Goal: Task Accomplishment & Management: Manage account settings

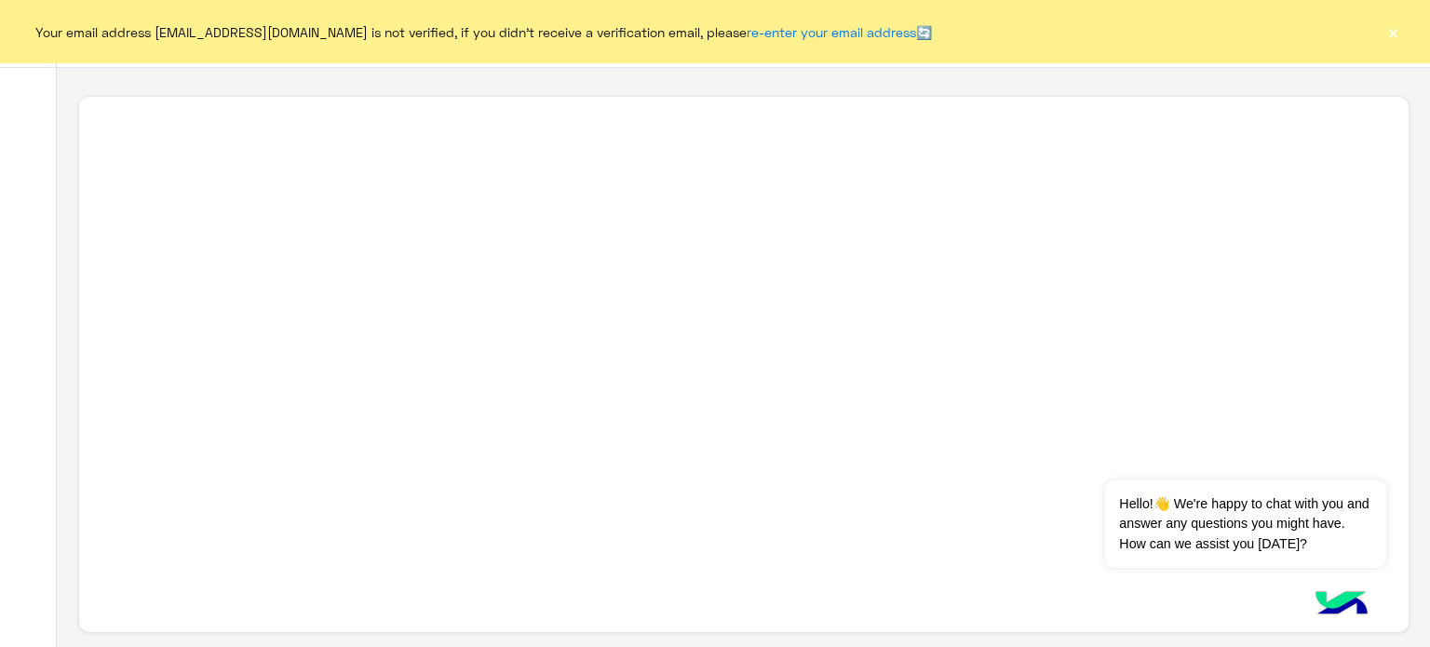
click at [1396, 33] on button "×" at bounding box center [1392, 31] width 19 height 19
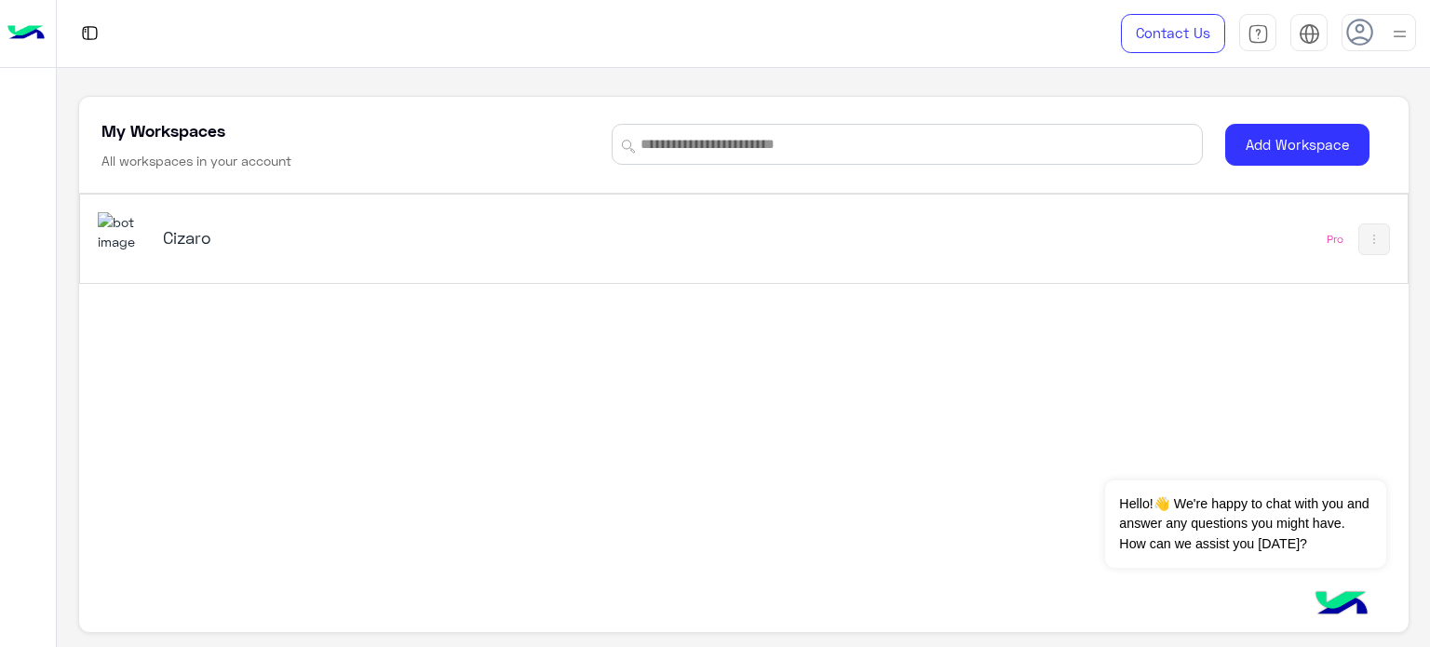
click at [743, 241] on div "Cizaro" at bounding box center [485, 239] width 775 height 54
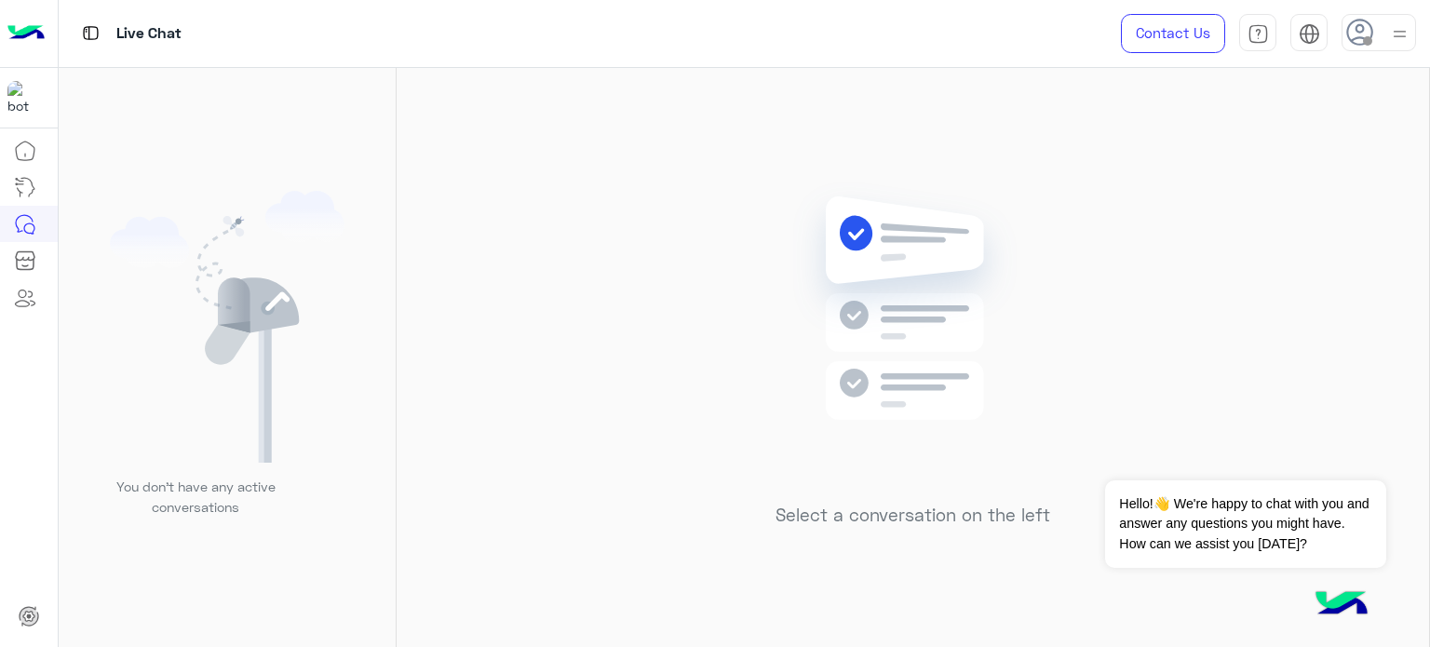
click at [1396, 34] on img at bounding box center [1399, 33] width 23 height 23
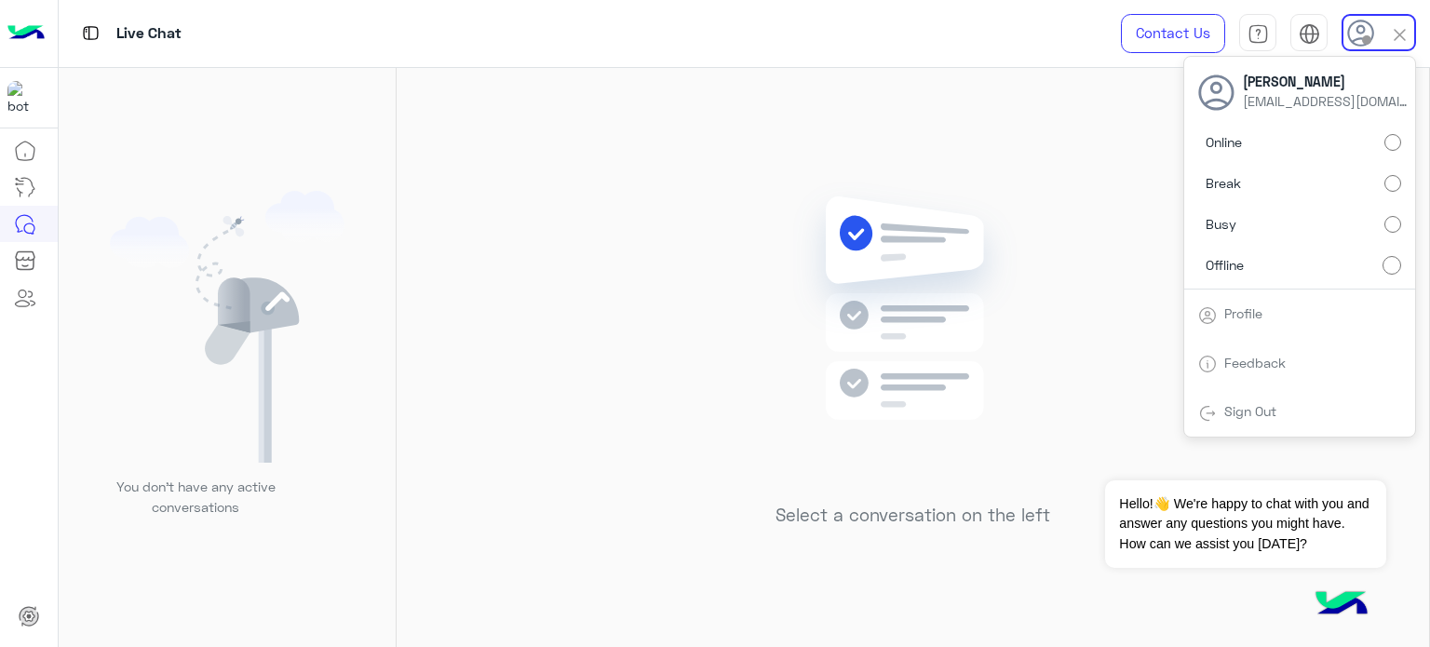
click at [1371, 156] on label "Online" at bounding box center [1299, 143] width 203 height 34
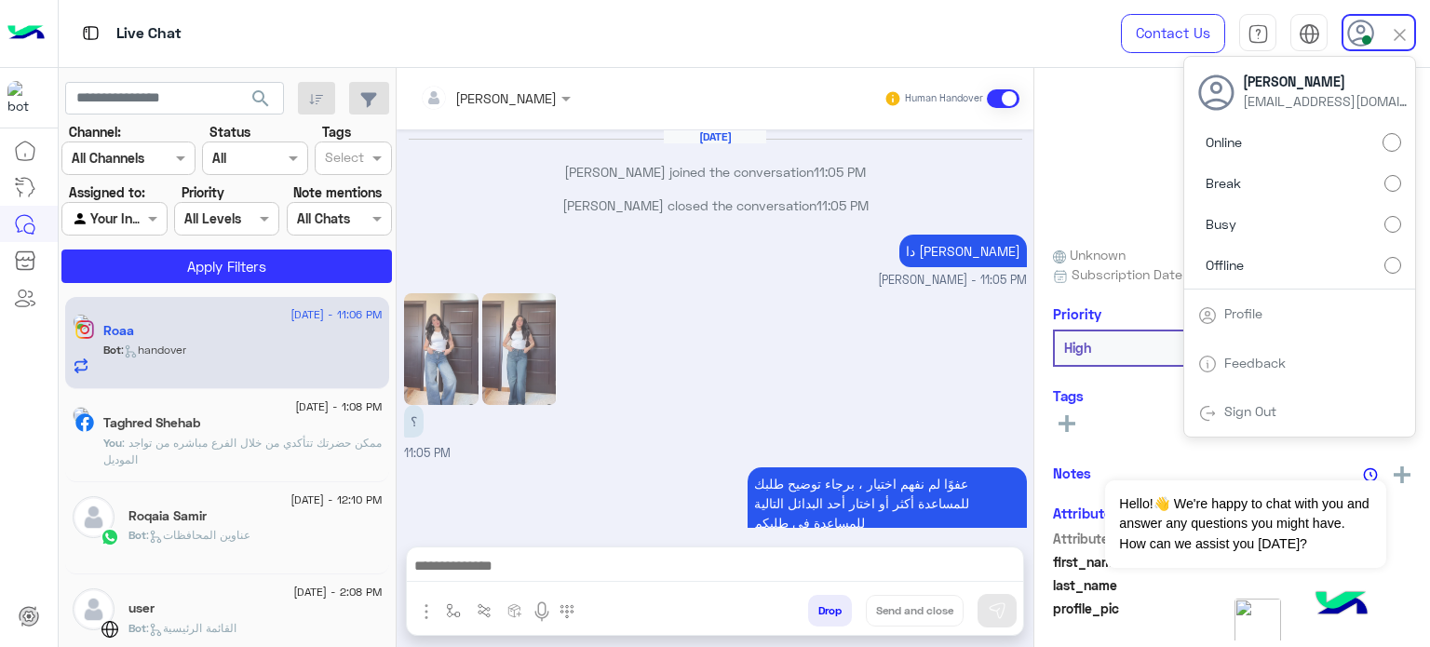
scroll to position [462, 0]
